Goal: Information Seeking & Learning: Learn about a topic

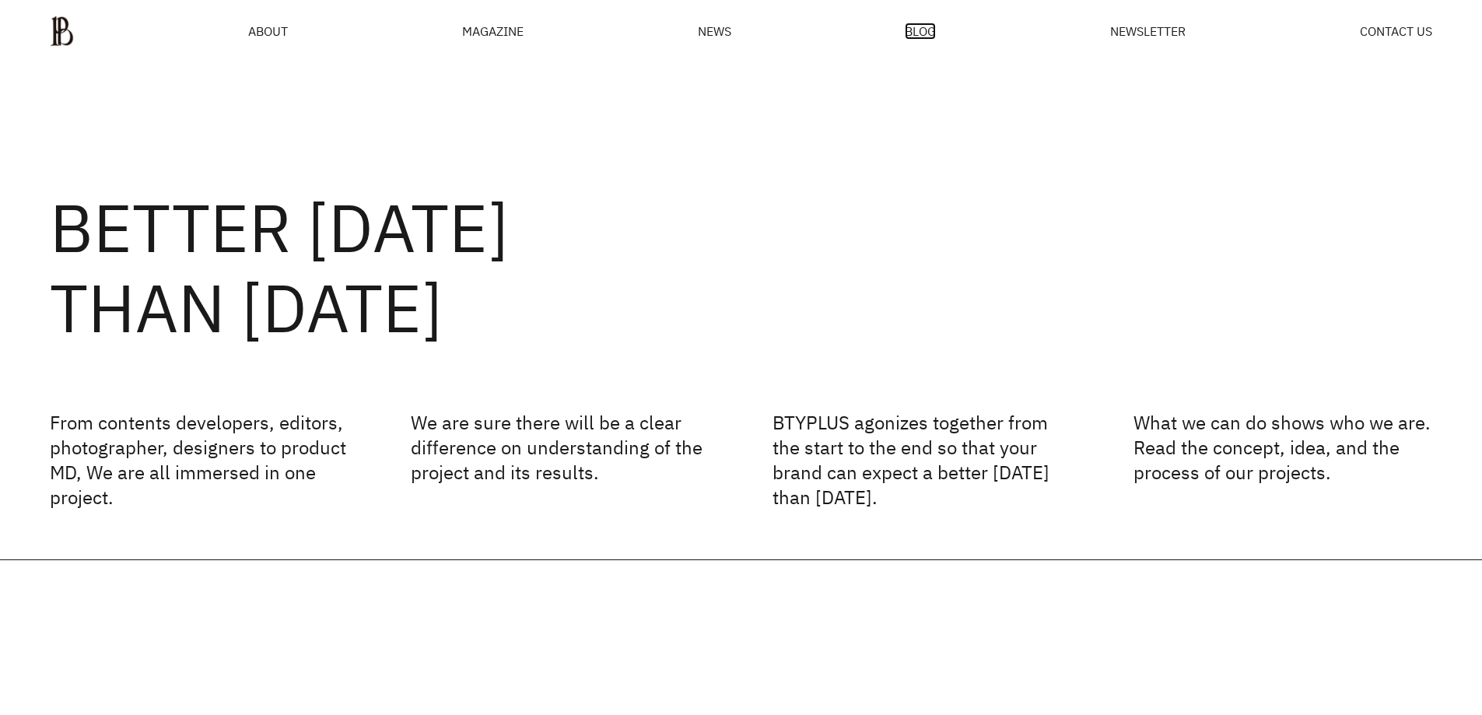
click at [922, 33] on span "BLOG" at bounding box center [920, 31] width 31 height 12
click at [273, 34] on span "ABOUT" at bounding box center [268, 31] width 40 height 12
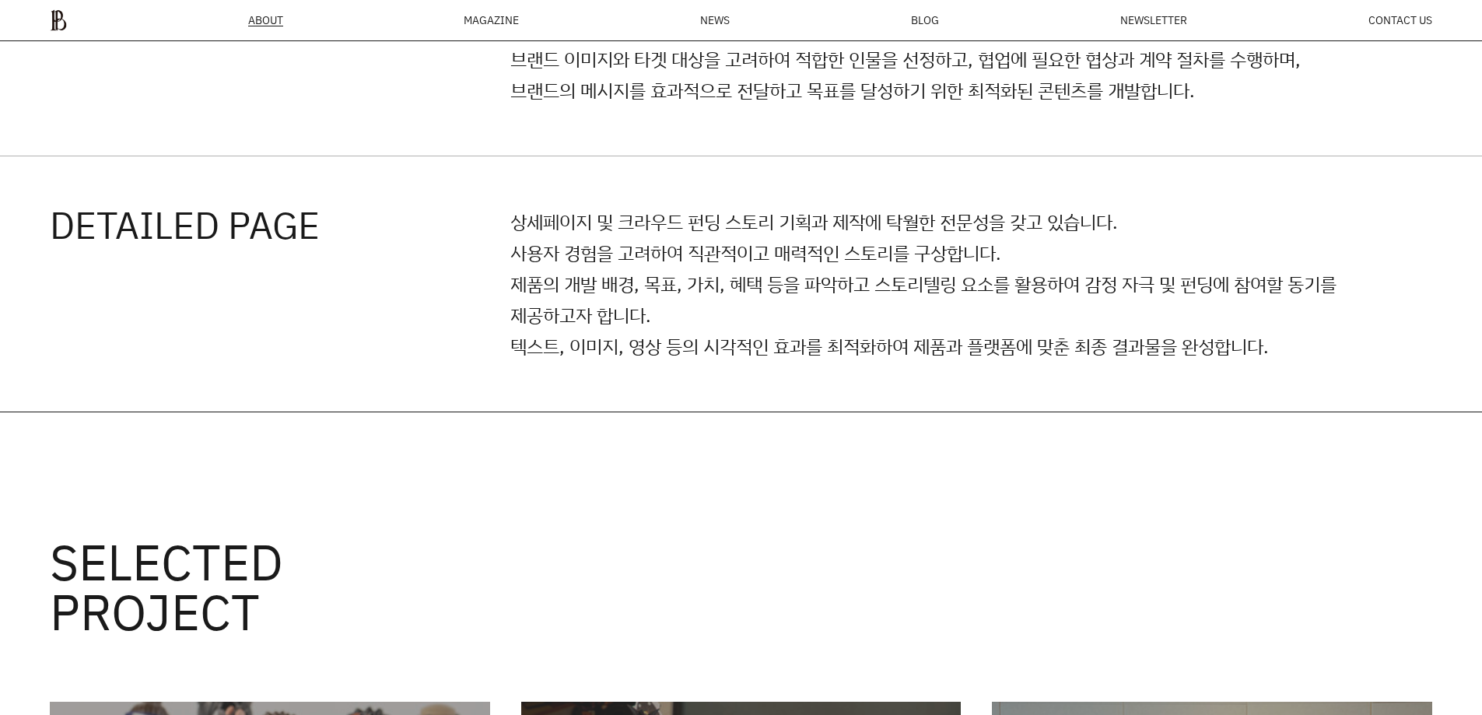
scroll to position [2620, 0]
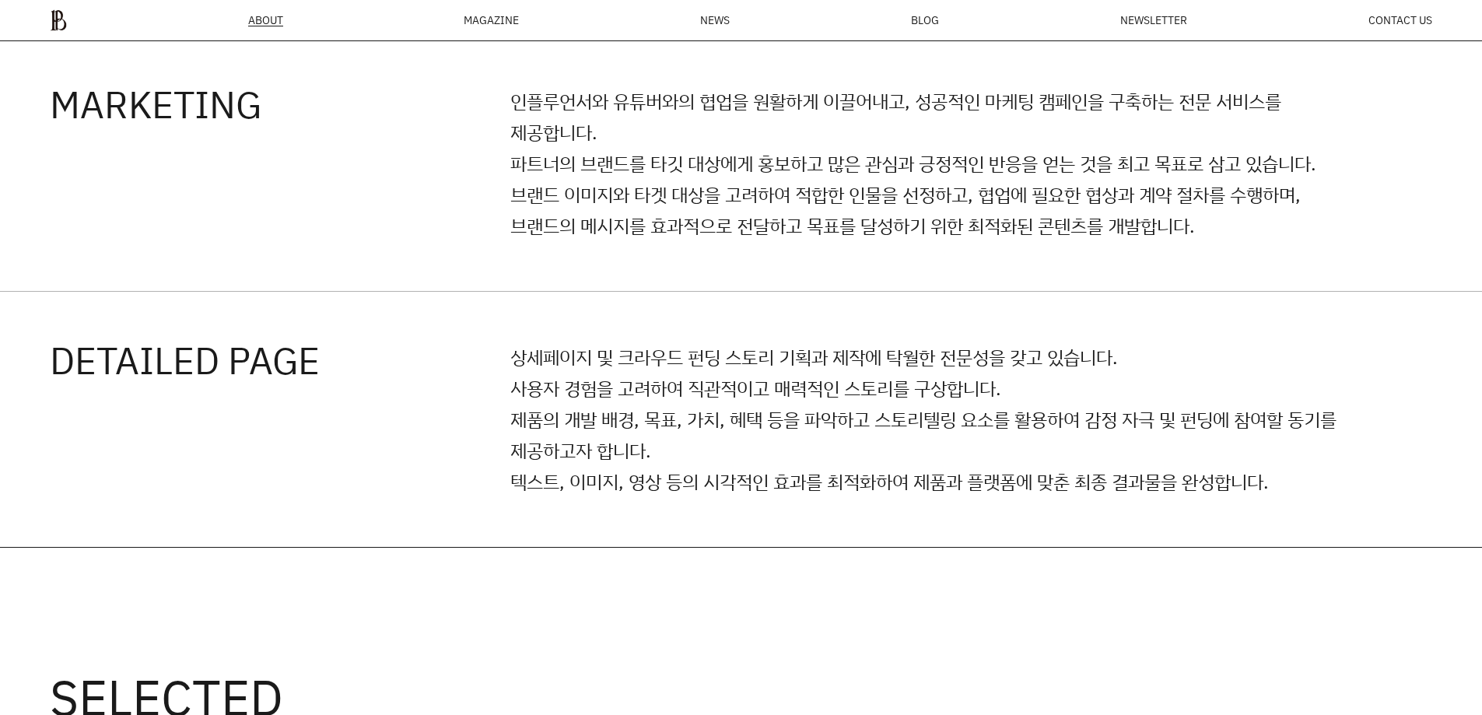
click at [254, 373] on h4 "DETAILED PAGE" at bounding box center [280, 359] width 460 height 37
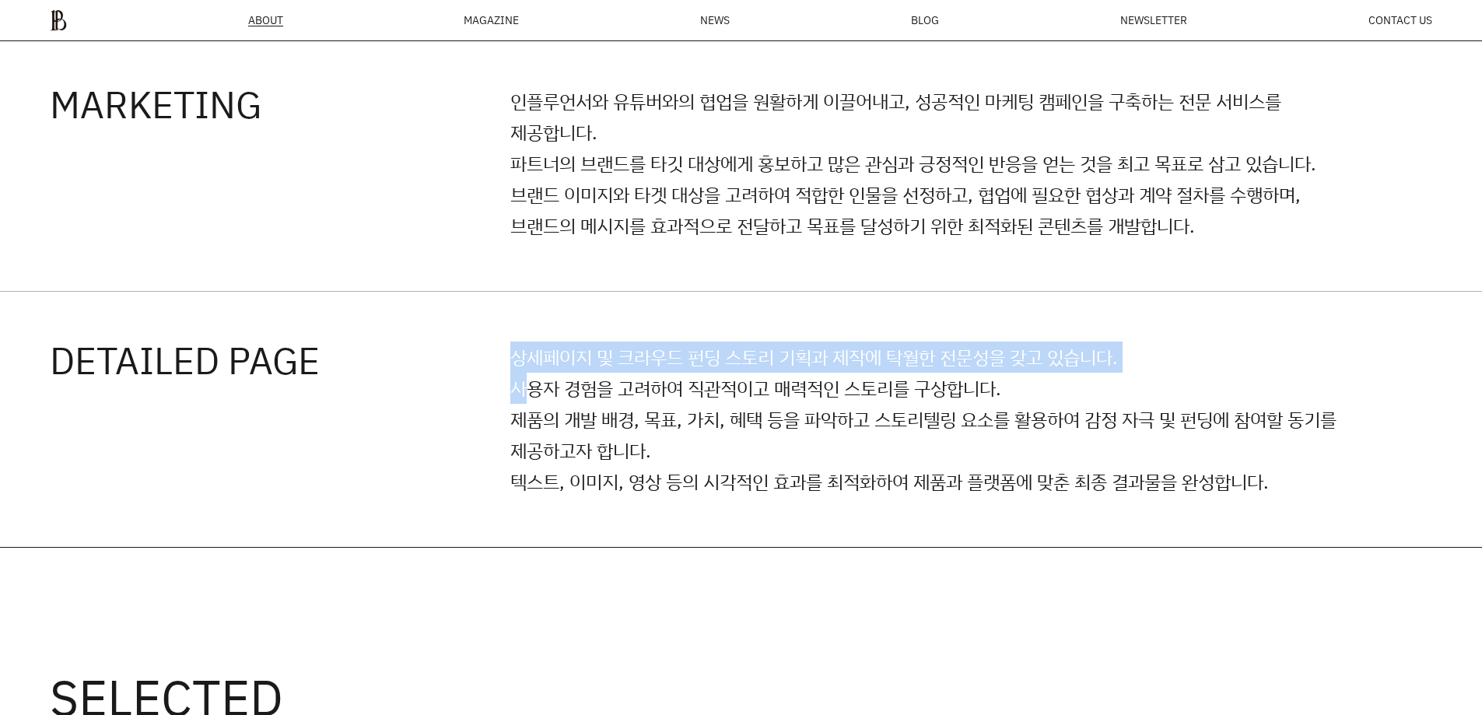
drag, startPoint x: 467, startPoint y: 401, endPoint x: 557, endPoint y: 410, distance: 89.9
click at [540, 408] on div "DETAILED PAGE 상세페이지 및 크라우드 펀딩 스토리 기획과 제작에 탁월한 전문성을 갖고 있습니다. 사용자 경험을 고려하여 직관적이고 …" at bounding box center [741, 419] width 1482 height 255
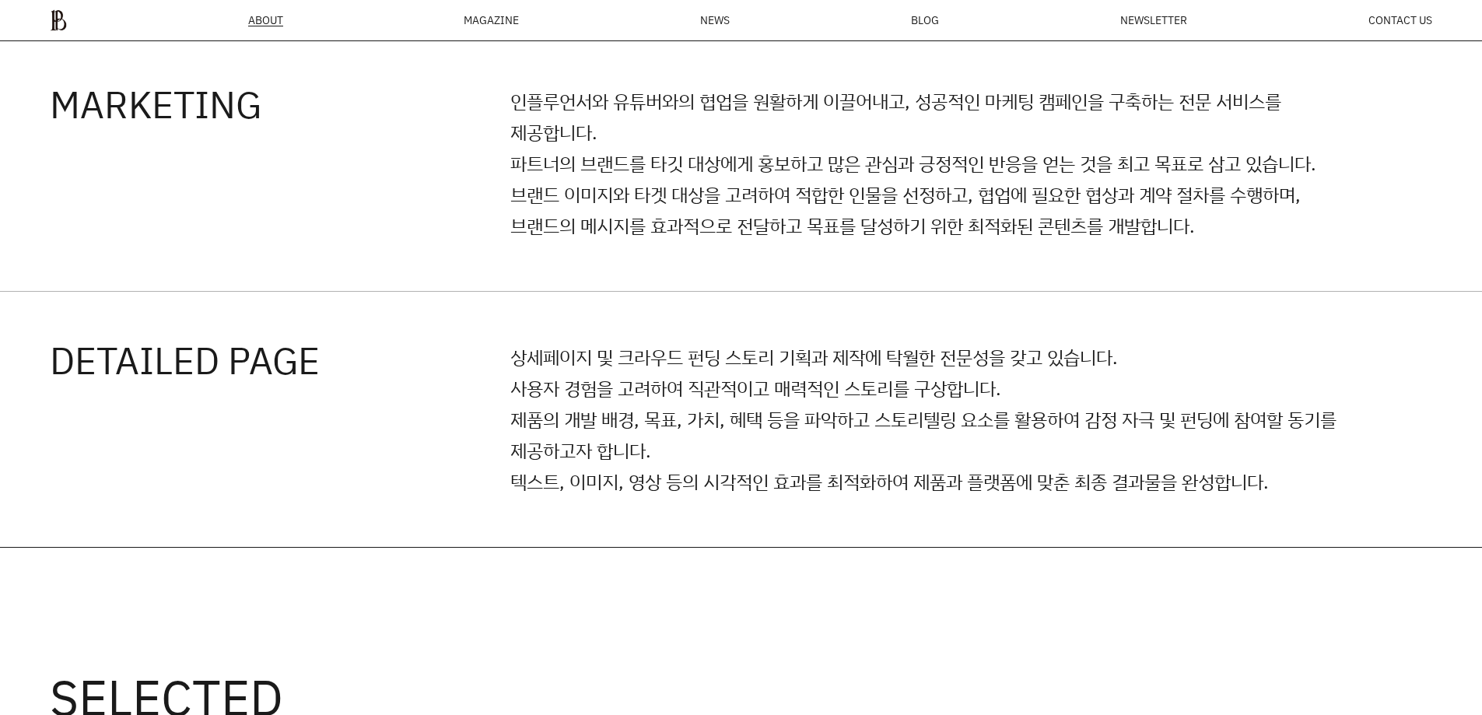
click at [621, 413] on p "상세페이지 및 크라우드 펀딩 스토리 기획과 제작에 탁월한 전문성을 갖고 있습니다. 사용자 경험을 고려하여 직관적이고 매력적인 스토리를 구상합니…" at bounding box center [938, 419] width 856 height 156
click at [614, 468] on p "상세페이지 및 크라우드 펀딩 스토리 기획과 제작에 탁월한 전문성을 갖고 있습니다. 사용자 경험을 고려하여 직관적이고 매력적인 스토리를 구상합니…" at bounding box center [938, 419] width 856 height 156
drag, startPoint x: 615, startPoint y: 472, endPoint x: 625, endPoint y: 459, distance: 16.6
click at [621, 471] on p "상세페이지 및 크라우드 펀딩 스토리 기획과 제작에 탁월한 전문성을 갖고 있습니다. 사용자 경험을 고려하여 직관적이고 매력적인 스토리를 구상합니…" at bounding box center [938, 419] width 856 height 156
click at [626, 457] on p "상세페이지 및 크라우드 펀딩 스토리 기획과 제작에 탁월한 전문성을 갖고 있습니다. 사용자 경험을 고려하여 직관적이고 매력적인 스토리를 구상합니…" at bounding box center [938, 419] width 856 height 156
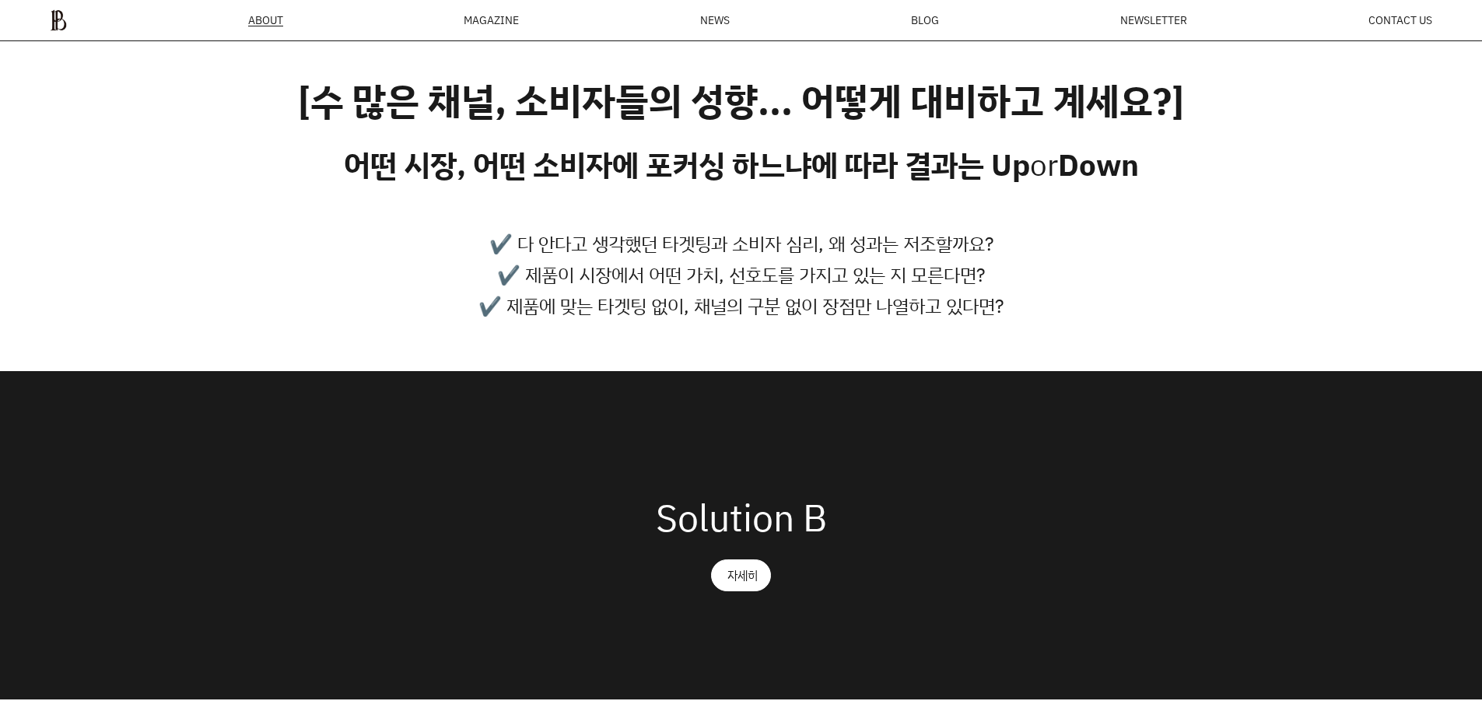
scroll to position [0, 0]
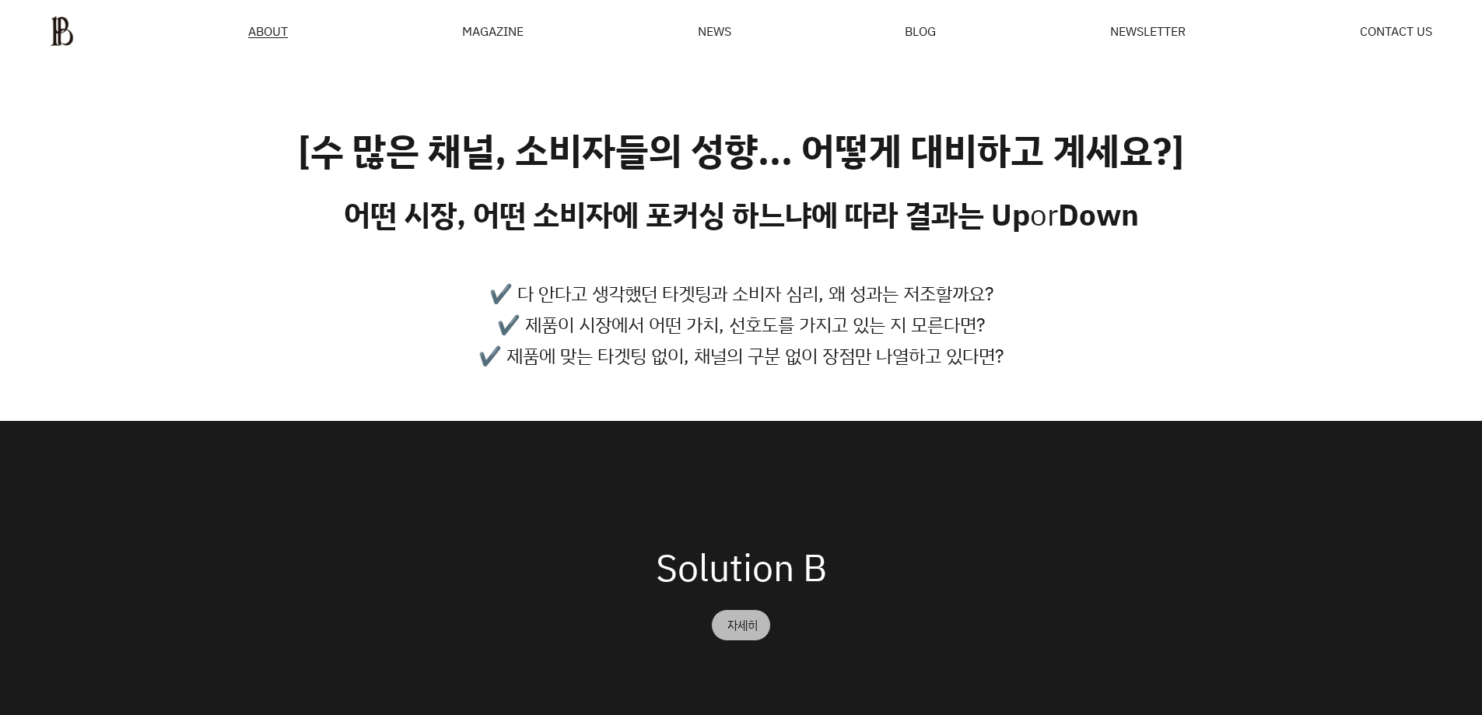
click at [738, 624] on div "자세히" at bounding box center [742, 625] width 30 height 12
